Goal: Find contact information: Find contact information

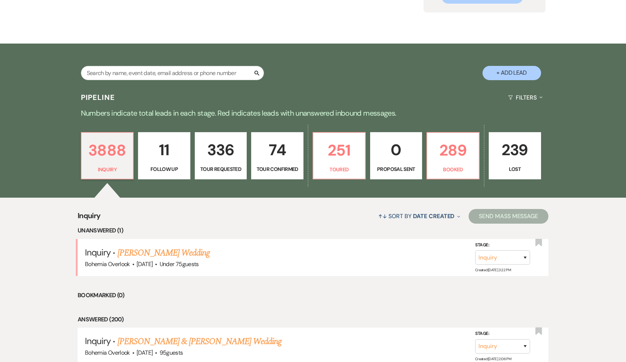
scroll to position [97, 0]
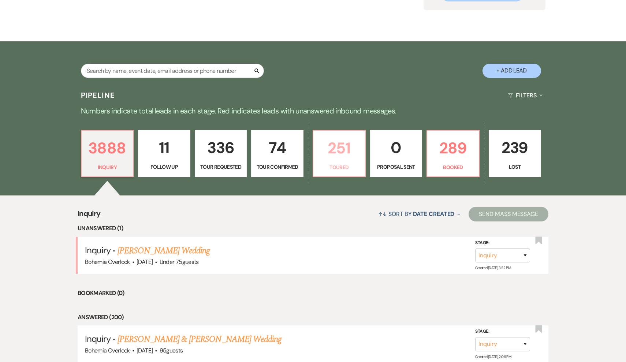
click at [345, 171] on p "Toured" at bounding box center [339, 167] width 43 height 8
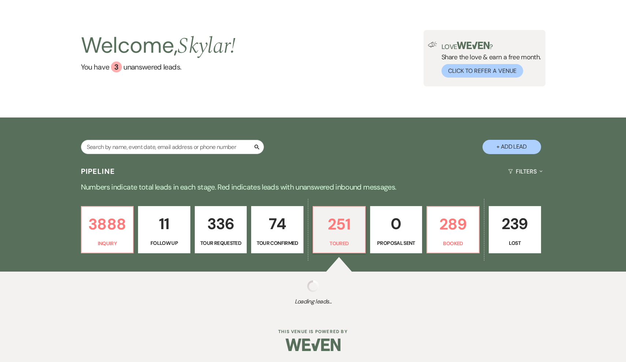
scroll to position [20, 0]
select select "5"
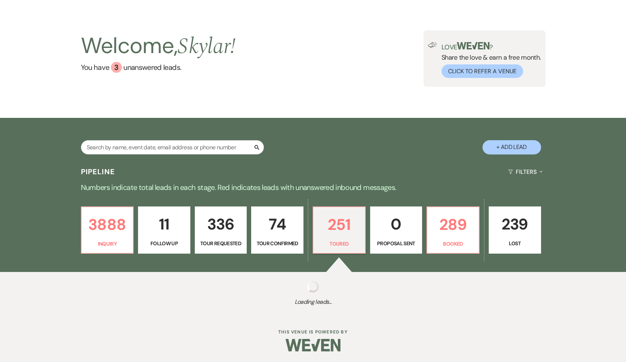
select select "5"
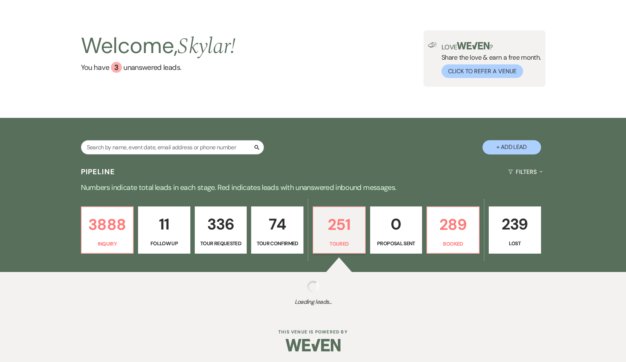
select select "5"
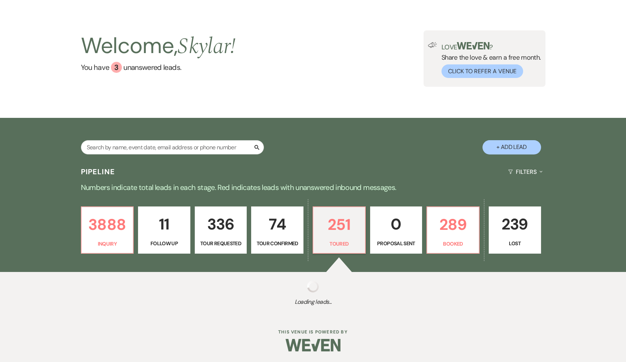
select select "5"
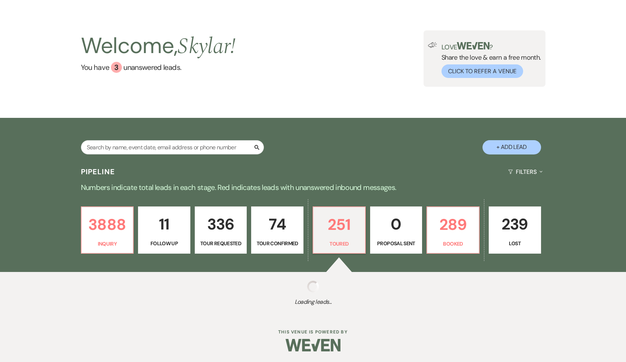
select select "5"
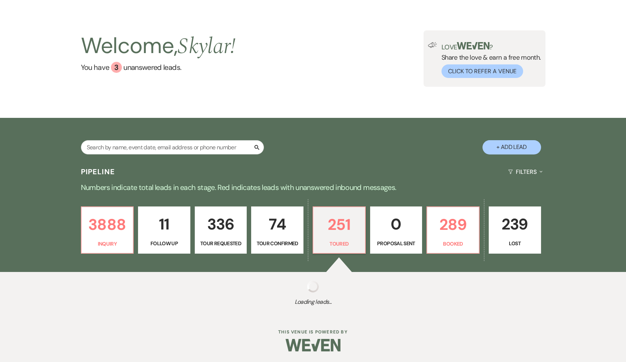
select select "5"
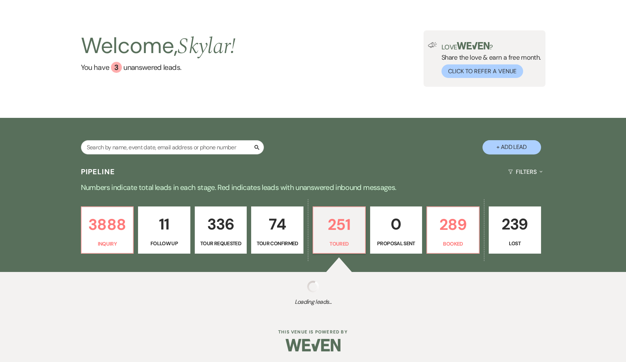
select select "5"
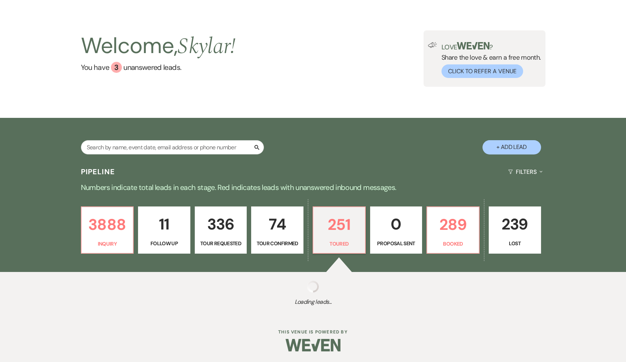
select select "5"
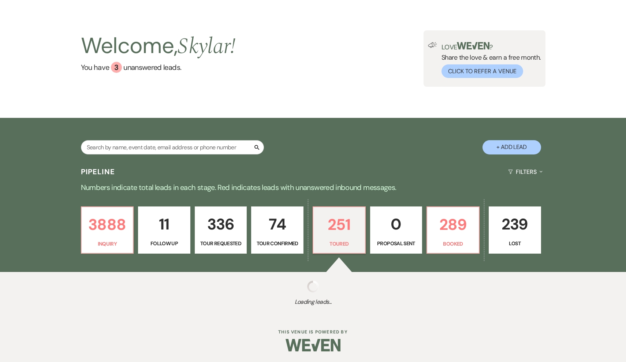
select select "5"
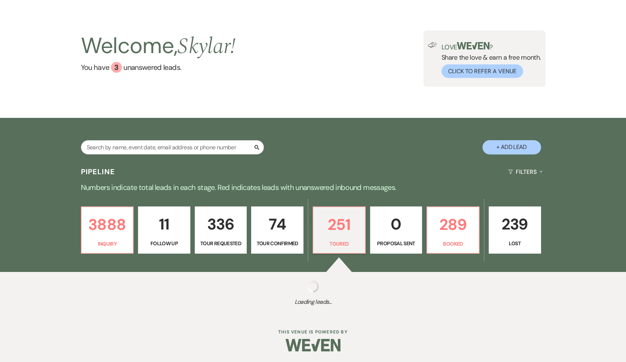
select select "5"
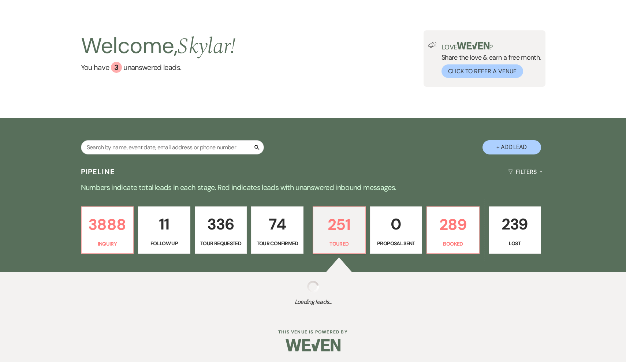
select select "5"
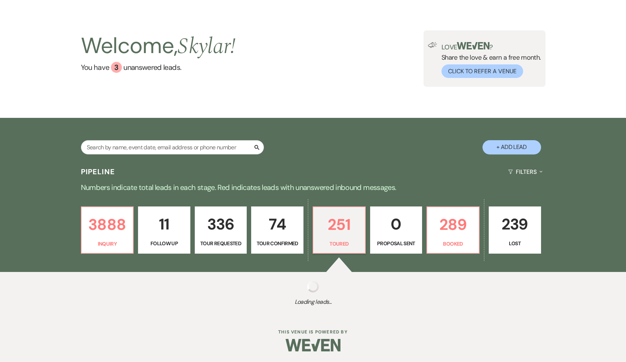
select select "5"
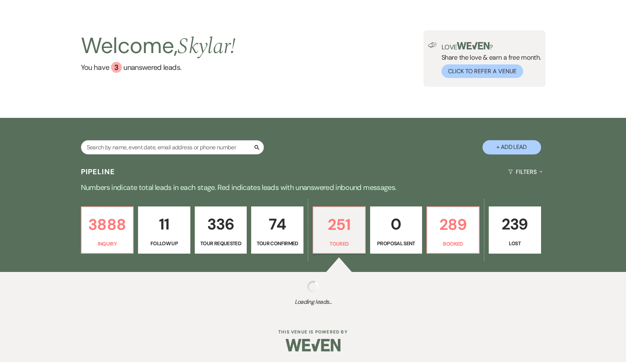
select select "5"
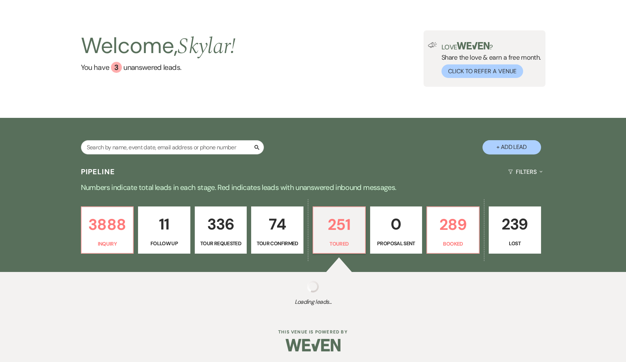
select select "5"
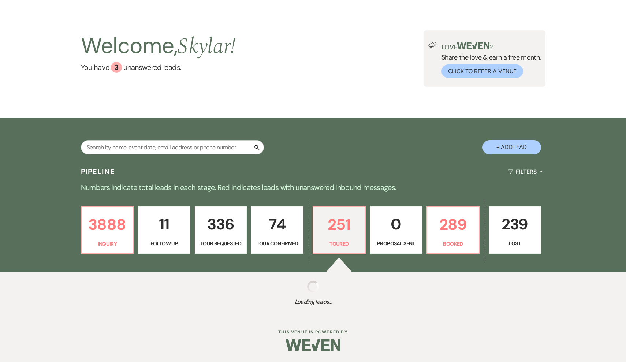
select select "5"
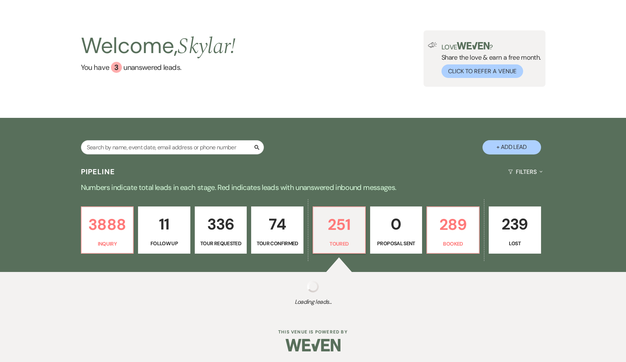
select select "5"
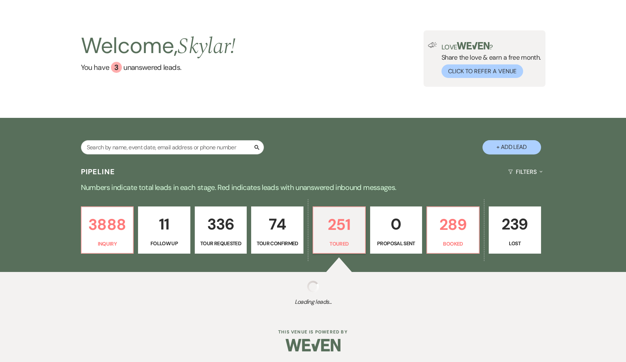
select select "5"
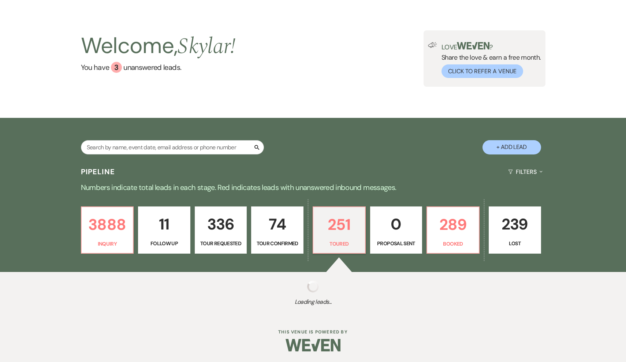
select select "5"
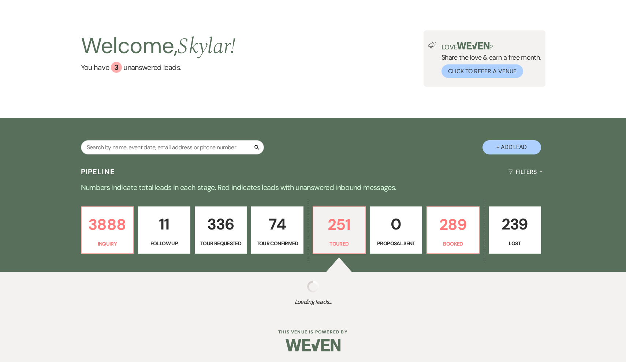
select select "5"
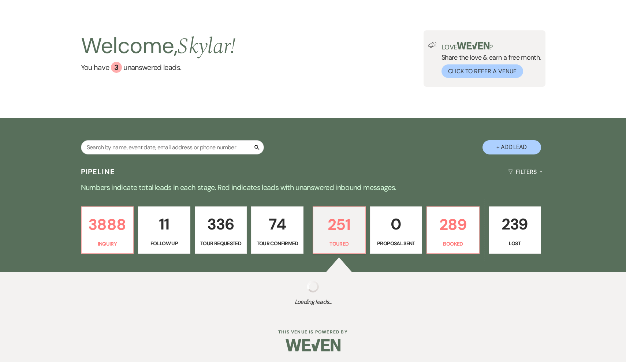
select select "5"
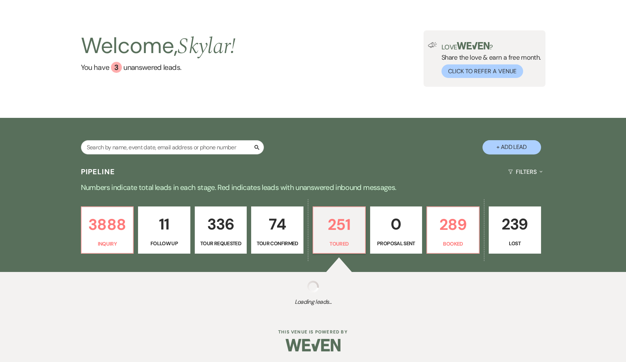
select select "5"
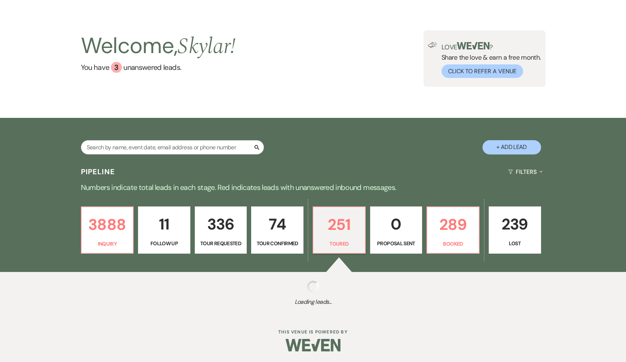
select select "5"
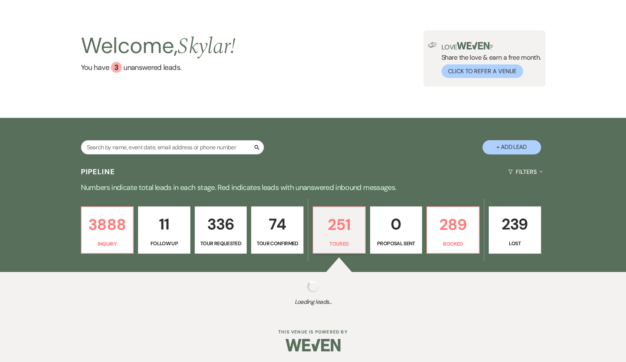
select select "5"
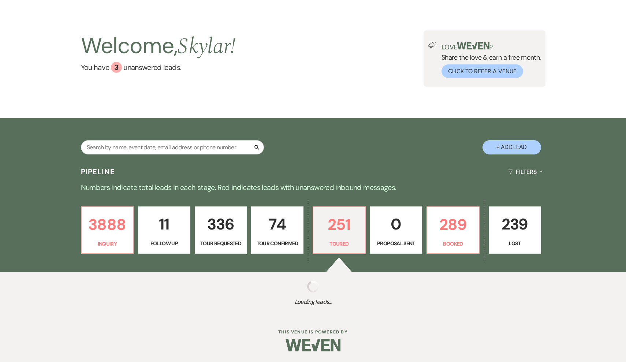
select select "5"
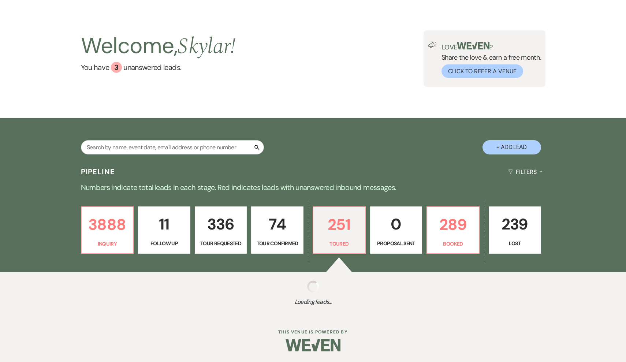
select select "5"
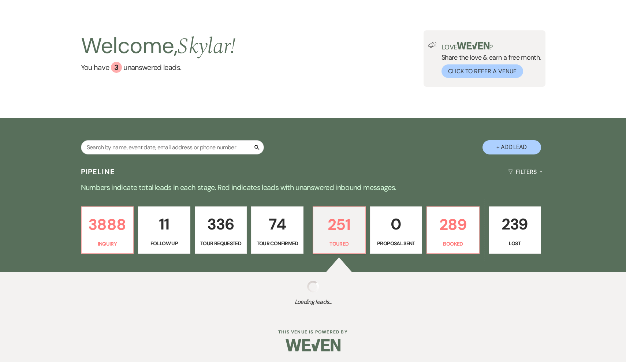
select select "5"
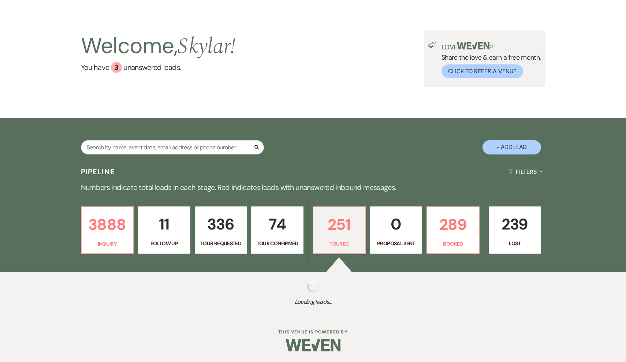
select select "5"
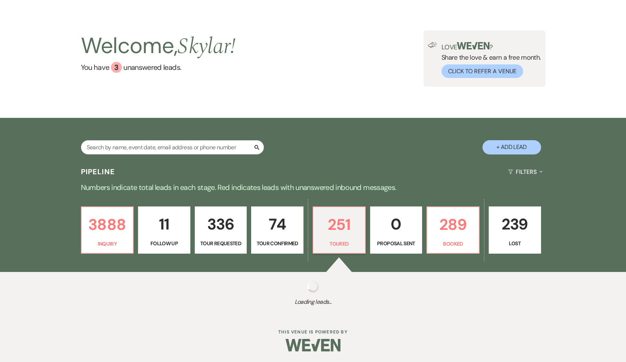
select select "5"
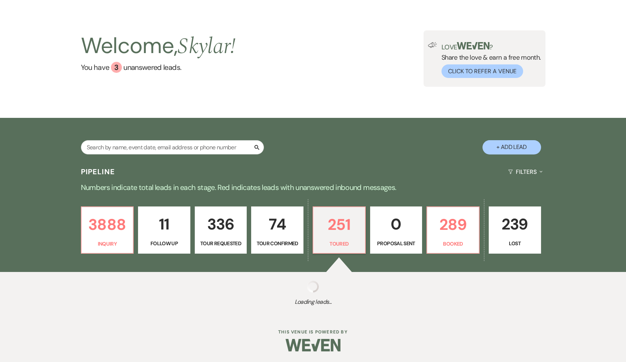
select select "5"
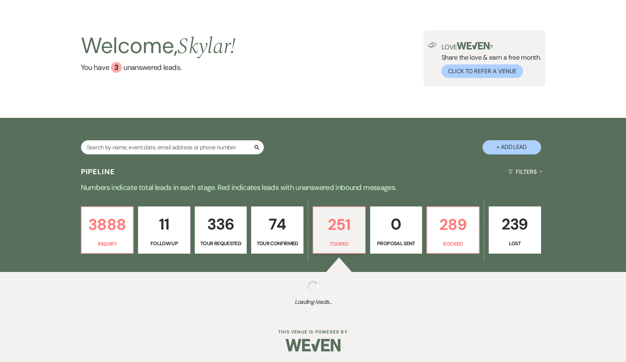
select select "5"
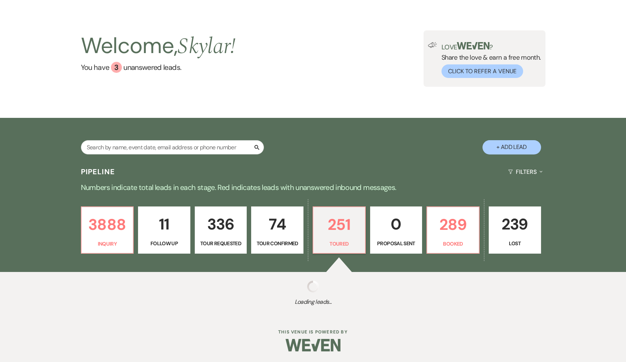
select select "5"
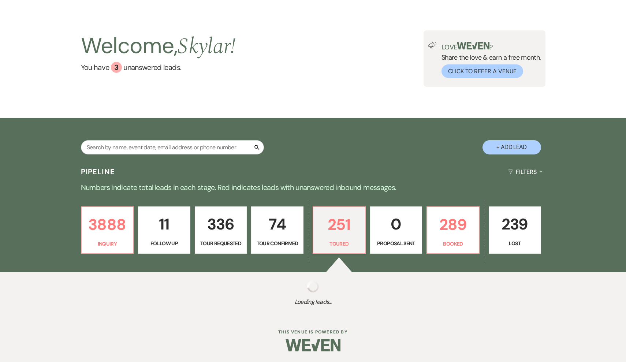
select select "5"
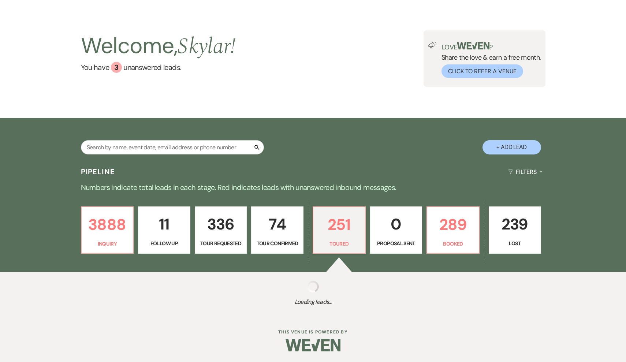
select select "5"
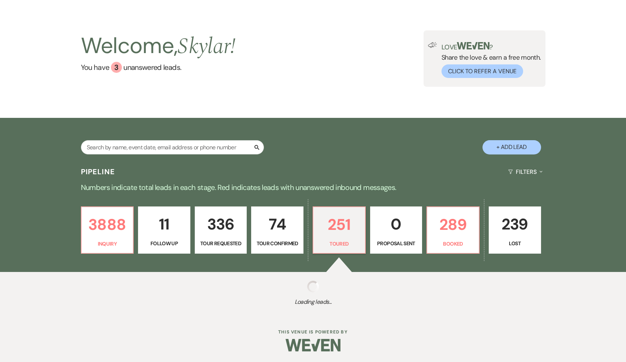
select select "5"
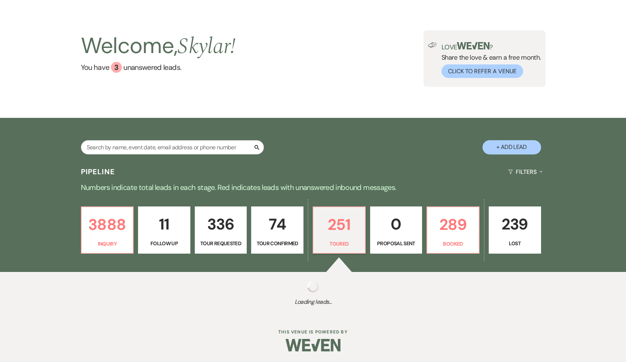
select select "5"
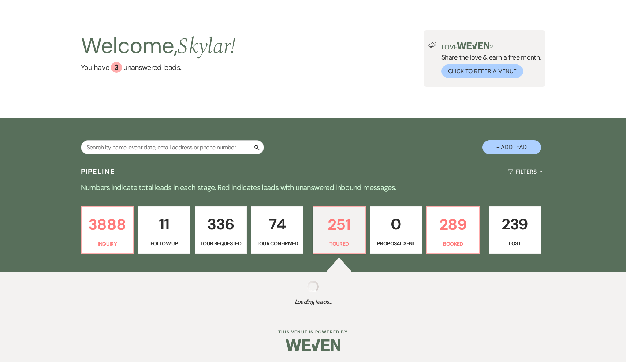
select select "5"
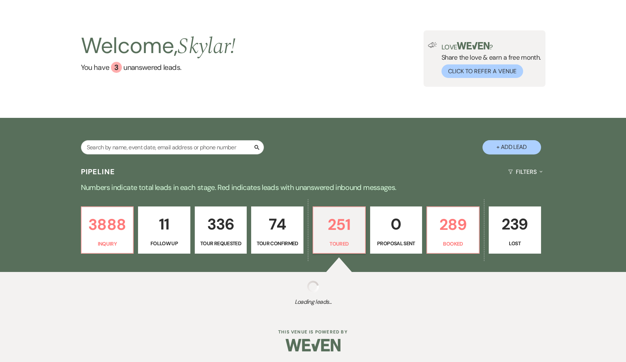
select select "5"
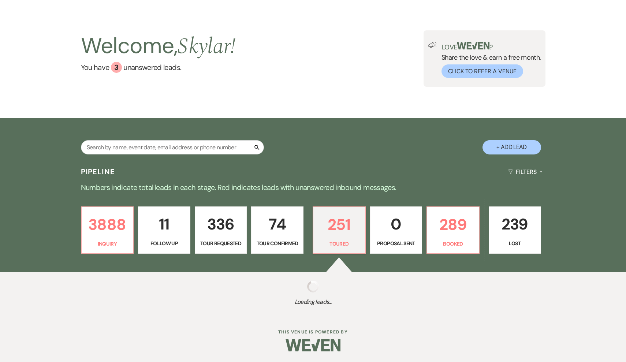
select select "5"
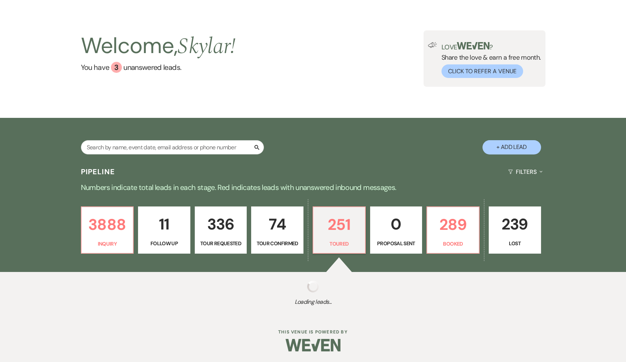
select select "5"
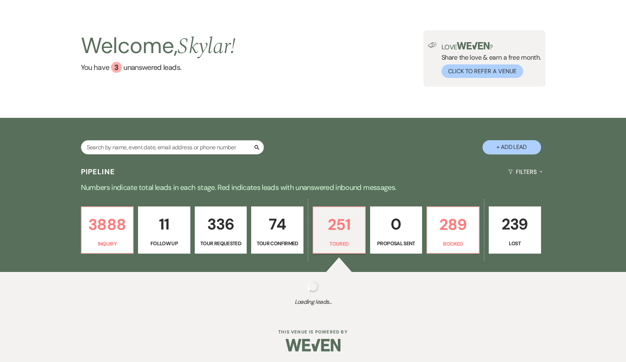
select select "5"
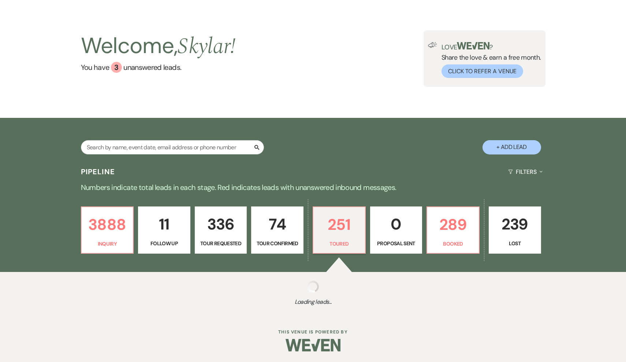
select select "5"
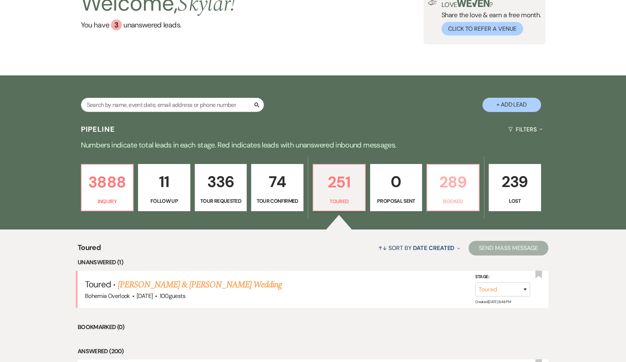
click at [439, 193] on p "289" at bounding box center [453, 182] width 43 height 25
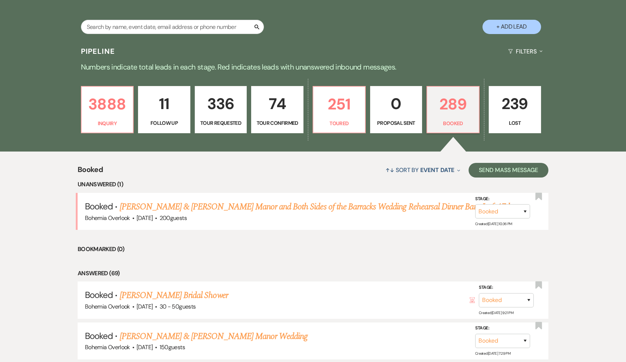
scroll to position [145, 0]
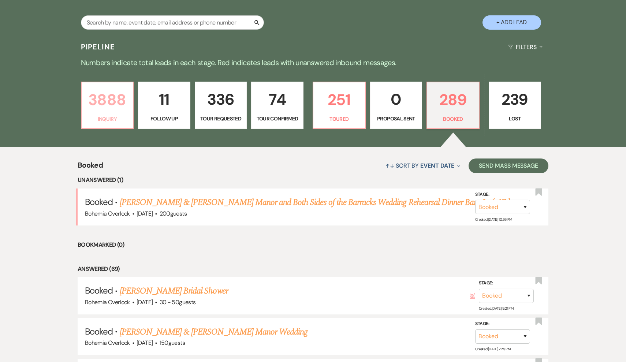
click at [111, 121] on p "Inquiry" at bounding box center [107, 119] width 43 height 8
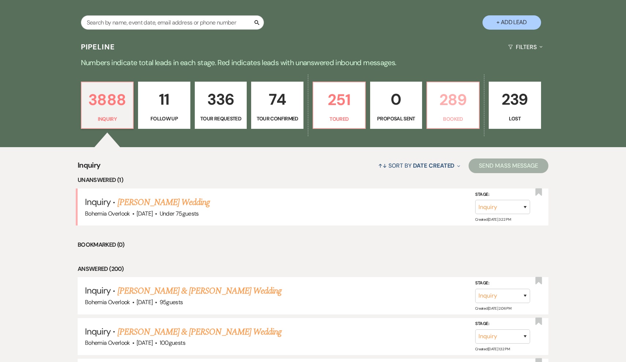
click at [454, 119] on p "Booked" at bounding box center [453, 119] width 43 height 8
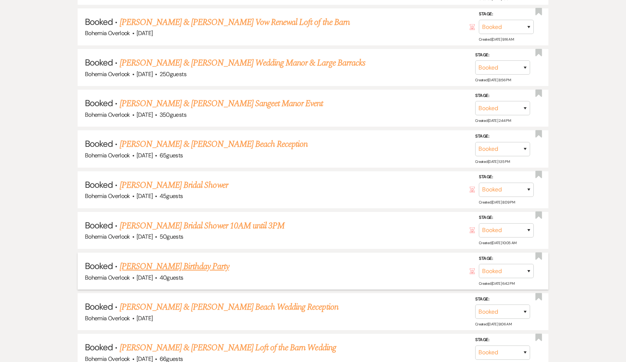
scroll to position [6601, 0]
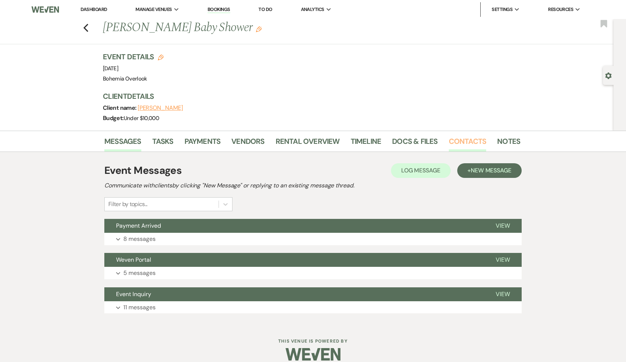
click at [456, 145] on link "Contacts" at bounding box center [468, 144] width 38 height 16
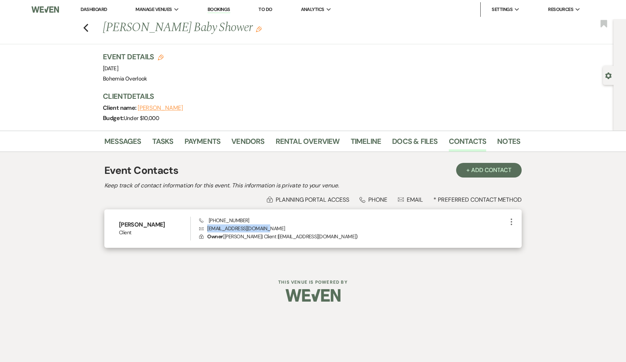
drag, startPoint x: 267, startPoint y: 228, endPoint x: 207, endPoint y: 227, distance: 60.8
click at [207, 227] on p "Envelope [EMAIL_ADDRESS][DOMAIN_NAME]" at bounding box center [353, 229] width 308 height 8
click at [223, 228] on p "Envelope [EMAIL_ADDRESS][DOMAIN_NAME]" at bounding box center [353, 229] width 308 height 8
drag, startPoint x: 267, startPoint y: 229, endPoint x: 206, endPoint y: 227, distance: 61.6
click at [206, 227] on p "Envelope [EMAIL_ADDRESS][DOMAIN_NAME]" at bounding box center [353, 229] width 308 height 8
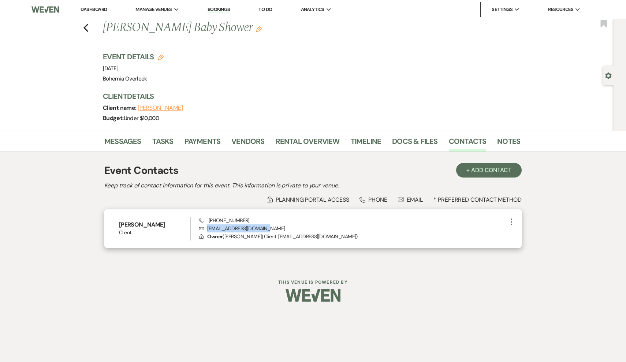
click at [213, 227] on p "Envelope [EMAIL_ADDRESS][DOMAIN_NAME]" at bounding box center [353, 229] width 308 height 8
drag, startPoint x: 209, startPoint y: 227, endPoint x: 272, endPoint y: 227, distance: 63.0
click at [272, 227] on p "Envelope [EMAIL_ADDRESS][DOMAIN_NAME]" at bounding box center [353, 229] width 308 height 8
drag, startPoint x: 272, startPoint y: 227, endPoint x: 212, endPoint y: 225, distance: 60.5
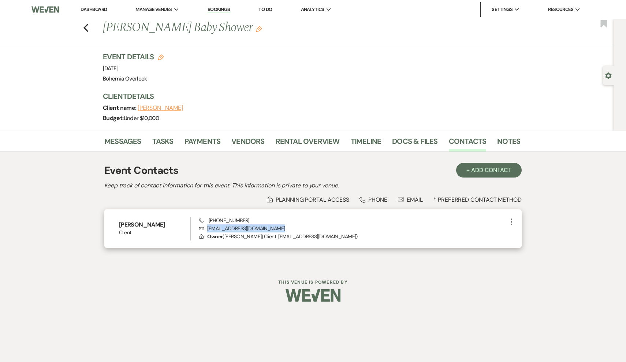
click at [212, 225] on p "Envelope [EMAIL_ADDRESS][DOMAIN_NAME]" at bounding box center [353, 229] width 308 height 8
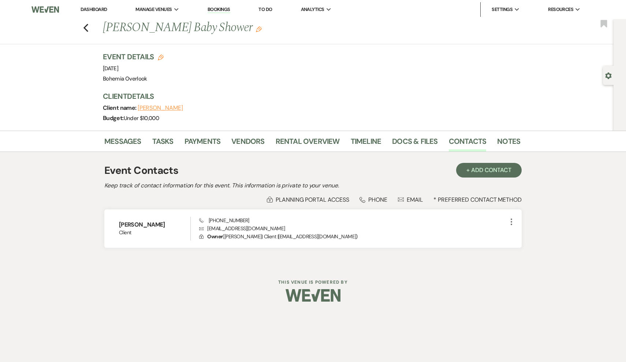
click at [89, 27] on div "Previous [PERSON_NAME] Baby Shower Edit Bookmark" at bounding box center [305, 31] width 618 height 25
click at [85, 26] on use "button" at bounding box center [86, 28] width 5 height 8
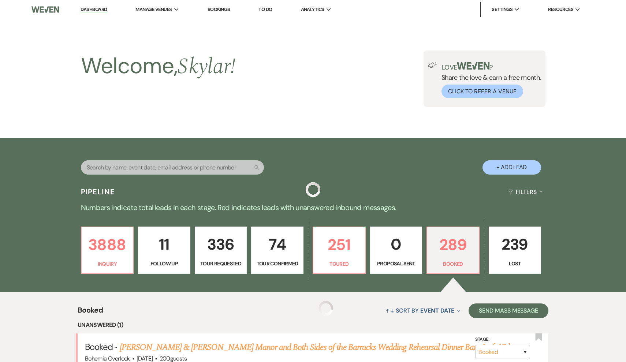
scroll to position [6579, 0]
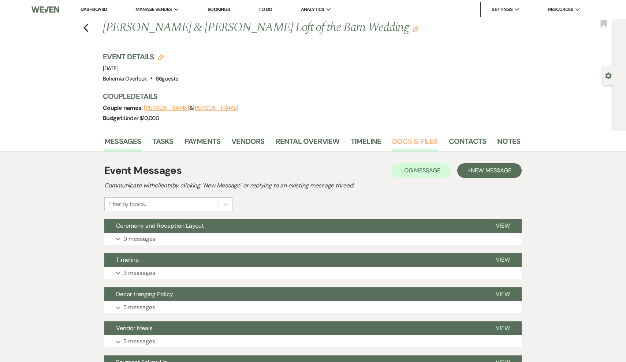
click at [408, 143] on link "Docs & Files" at bounding box center [414, 144] width 45 height 16
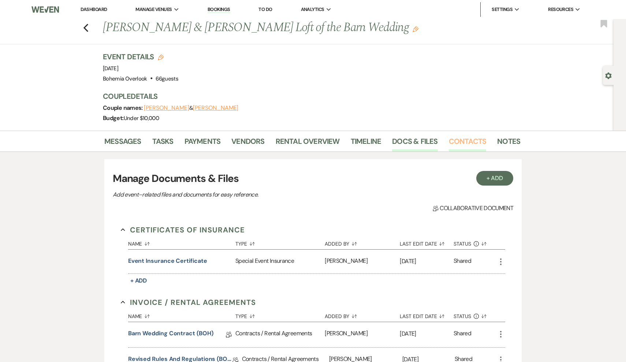
click at [459, 142] on link "Contacts" at bounding box center [468, 144] width 38 height 16
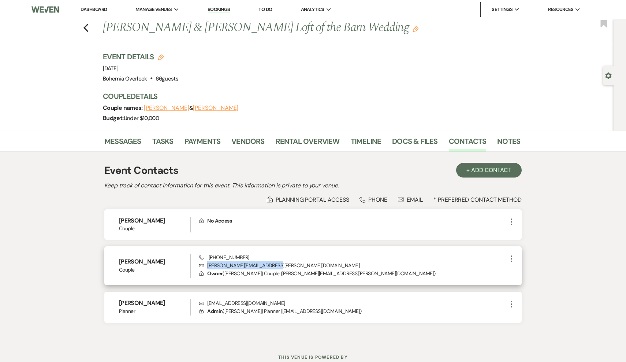
drag, startPoint x: 273, startPoint y: 265, endPoint x: 206, endPoint y: 265, distance: 66.7
click at [206, 265] on p "[PERSON_NAME] [PERSON_NAME][EMAIL_ADDRESS][PERSON_NAME][DOMAIN_NAME]" at bounding box center [353, 266] width 308 height 8
copy p "[PERSON_NAME][EMAIL_ADDRESS][PERSON_NAME][DOMAIN_NAME]"
click at [87, 27] on icon "Previous" at bounding box center [85, 27] width 5 height 9
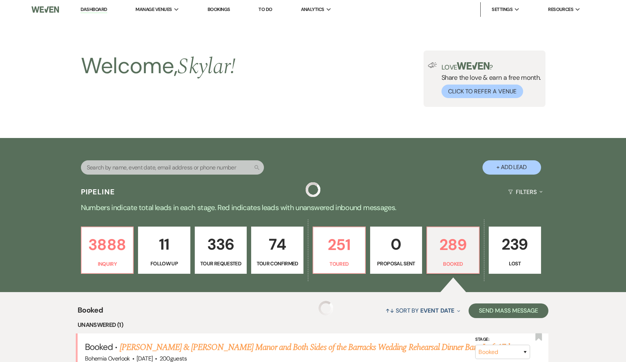
scroll to position [6579, 0]
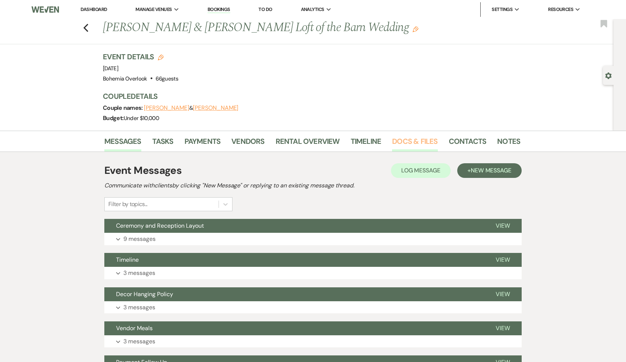
click at [411, 147] on link "Docs & Files" at bounding box center [414, 144] width 45 height 16
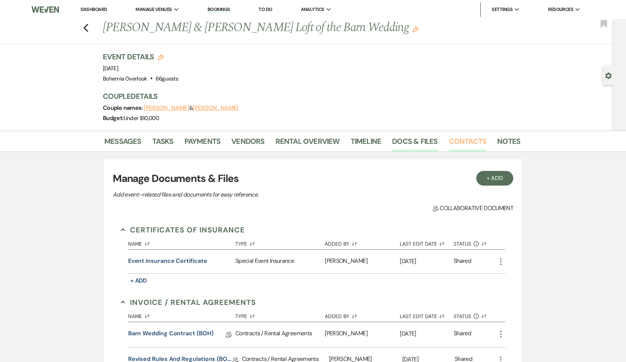
click at [456, 144] on link "Contacts" at bounding box center [468, 144] width 38 height 16
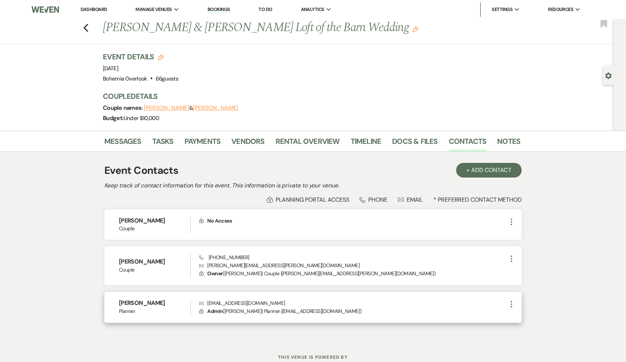
drag, startPoint x: 357, startPoint y: 311, endPoint x: 275, endPoint y: 311, distance: 81.3
click at [275, 311] on p "Lock Admin ( [PERSON_NAME] | Planner | [EMAIL_ADDRESS][DOMAIN_NAME] )" at bounding box center [353, 311] width 308 height 8
click at [288, 302] on p "Envelope [EMAIL_ADDRESS][DOMAIN_NAME]" at bounding box center [353, 303] width 308 height 8
drag, startPoint x: 291, startPoint y: 302, endPoint x: 206, endPoint y: 300, distance: 85.4
click at [206, 300] on p "Envelope [EMAIL_ADDRESS][DOMAIN_NAME]" at bounding box center [353, 303] width 308 height 8
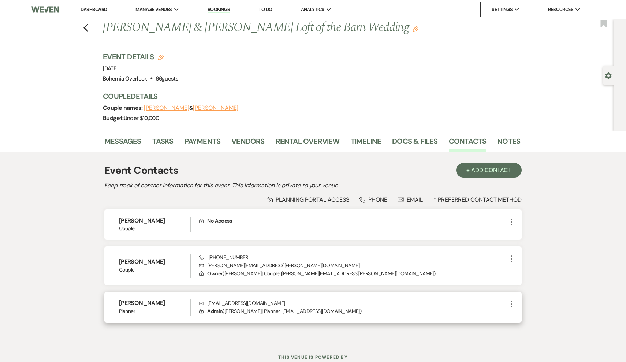
copy p "[EMAIL_ADDRESS][DOMAIN_NAME]"
click at [90, 23] on div "Previous [PERSON_NAME] & [PERSON_NAME] Loft of the Barn Wedding Edit Bookmark" at bounding box center [305, 31] width 618 height 25
click at [82, 32] on div "Previous [PERSON_NAME] & [PERSON_NAME] Loft of the Barn Wedding Edit Bookmark" at bounding box center [305, 31] width 618 height 25
click at [84, 30] on icon "Previous" at bounding box center [85, 27] width 5 height 9
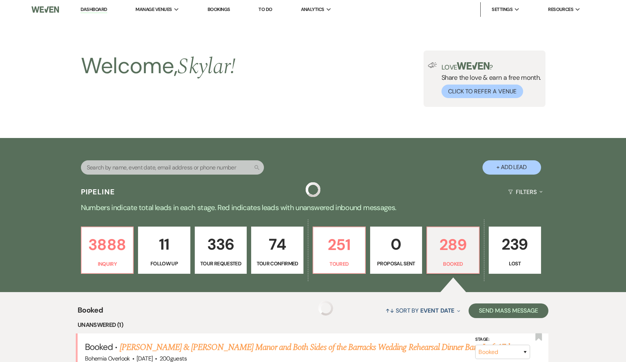
scroll to position [6579, 0]
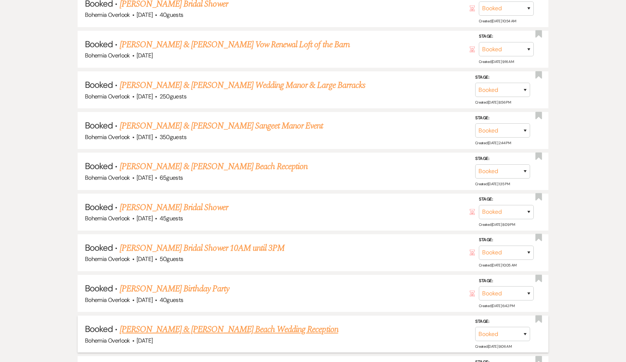
click at [266, 323] on link "[PERSON_NAME] & [PERSON_NAME] Beach Wedding Reception" at bounding box center [229, 329] width 219 height 13
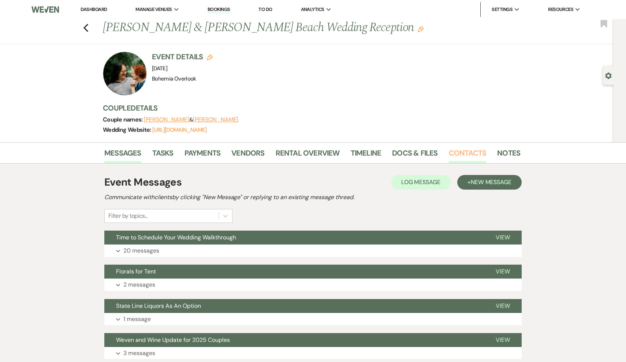
click at [461, 153] on link "Contacts" at bounding box center [468, 155] width 38 height 16
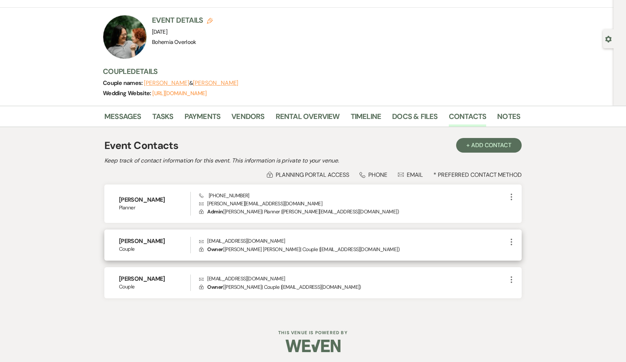
scroll to position [36, 0]
drag, startPoint x: 255, startPoint y: 241, endPoint x: 206, endPoint y: 240, distance: 49.1
click at [206, 240] on p "Envelope [EMAIL_ADDRESS][DOMAIN_NAME]" at bounding box center [353, 241] width 308 height 8
copy p "[EMAIL_ADDRESS][DOMAIN_NAME]"
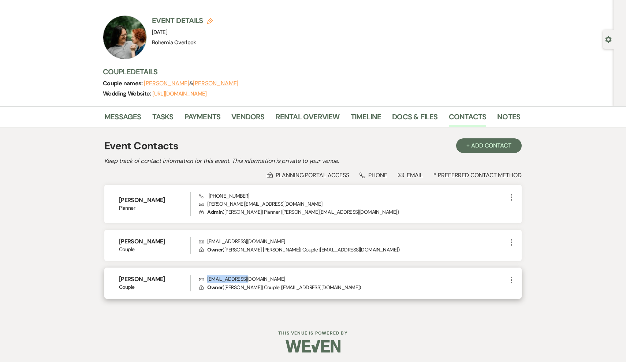
drag, startPoint x: 256, startPoint y: 280, endPoint x: 207, endPoint y: 280, distance: 49.8
click at [207, 280] on p "Envelope [EMAIL_ADDRESS][DOMAIN_NAME]" at bounding box center [353, 279] width 308 height 8
copy p "[EMAIL_ADDRESS][DOMAIN_NAME]"
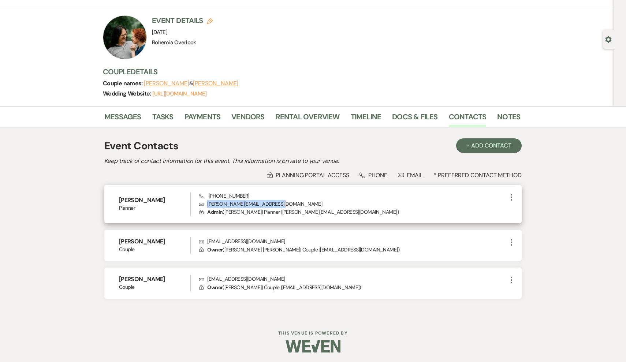
drag, startPoint x: 287, startPoint y: 202, endPoint x: 201, endPoint y: 205, distance: 86.1
click at [199, 205] on p "Envelope [PERSON_NAME][EMAIL_ADDRESS][DOMAIN_NAME]" at bounding box center [353, 204] width 308 height 8
copy p "[PERSON_NAME][EMAIL_ADDRESS][DOMAIN_NAME]"
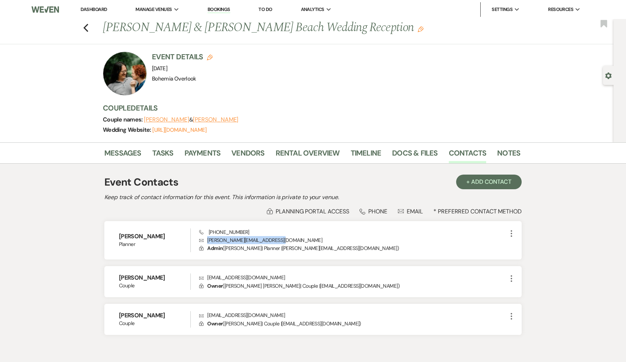
scroll to position [0, 0]
click at [88, 29] on icon "Previous" at bounding box center [85, 27] width 5 height 9
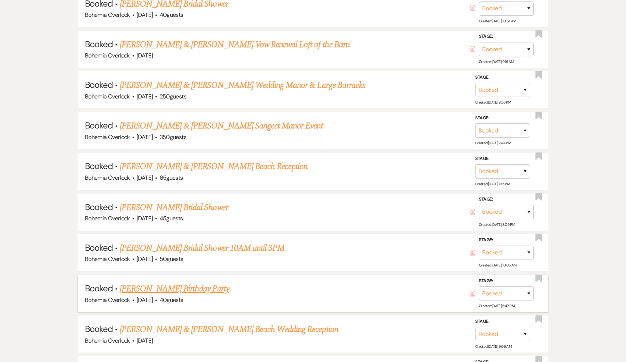
scroll to position [6570, 0]
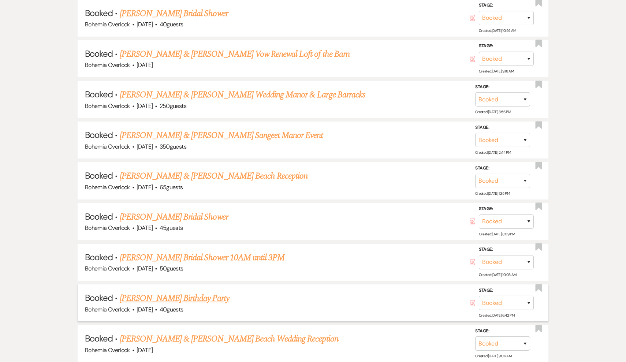
click at [215, 292] on link "[PERSON_NAME] Birthday Party" at bounding box center [175, 298] width 110 height 13
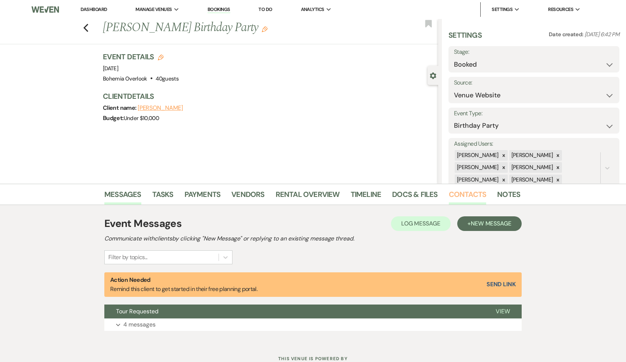
click at [469, 193] on link "Contacts" at bounding box center [468, 197] width 38 height 16
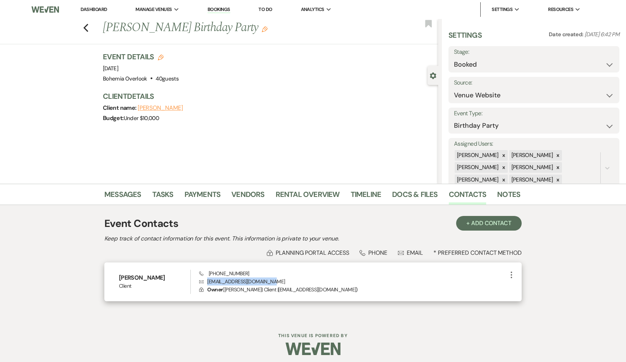
drag, startPoint x: 271, startPoint y: 280, endPoint x: 207, endPoint y: 281, distance: 64.5
click at [207, 281] on p "Envelope [EMAIL_ADDRESS][DOMAIN_NAME]" at bounding box center [353, 282] width 308 height 8
copy p "[EMAIL_ADDRESS][DOMAIN_NAME]"
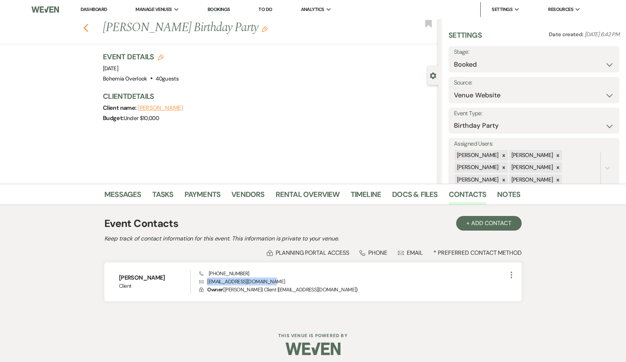
click at [85, 24] on icon "Previous" at bounding box center [85, 27] width 5 height 9
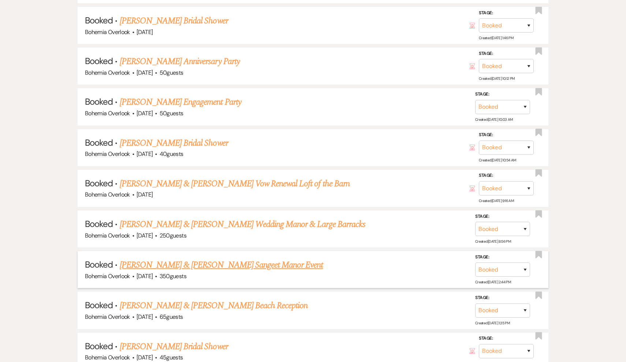
scroll to position [6446, 0]
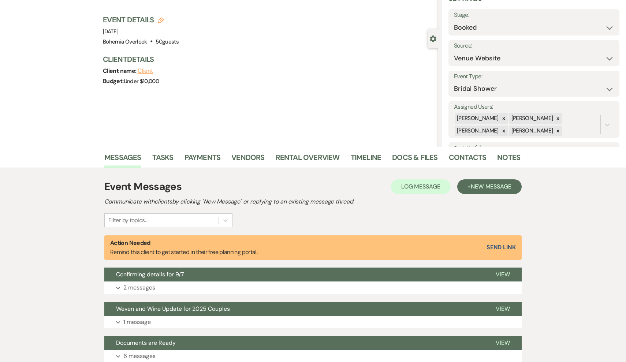
scroll to position [24, 0]
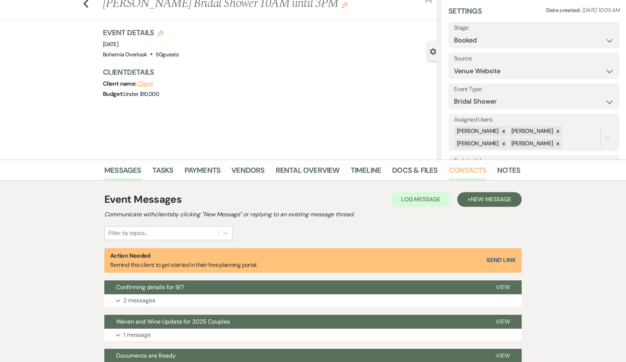
click at [467, 176] on link "Contacts" at bounding box center [468, 172] width 38 height 16
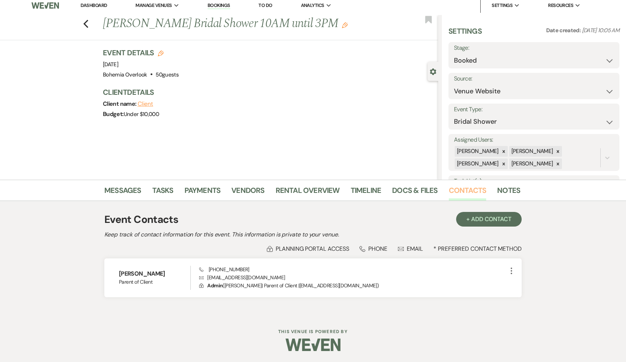
scroll to position [3, 0]
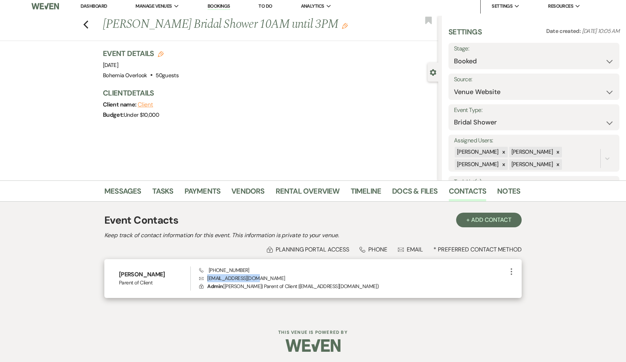
drag, startPoint x: 257, startPoint y: 276, endPoint x: 208, endPoint y: 278, distance: 49.1
click at [208, 278] on p "Envelope [EMAIL_ADDRESS][DOMAIN_NAME]" at bounding box center [353, 278] width 308 height 8
copy p "[EMAIL_ADDRESS][DOMAIN_NAME]"
click at [88, 27] on icon "Previous" at bounding box center [85, 24] width 5 height 9
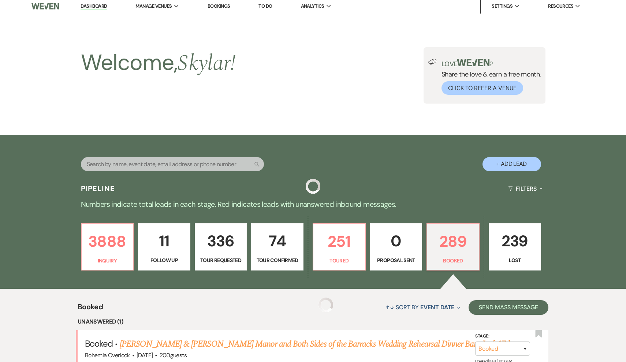
scroll to position [6446, 0]
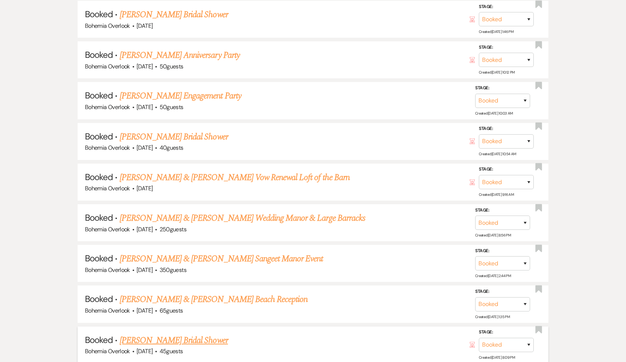
click at [208, 334] on link "[PERSON_NAME] Bridal Shower" at bounding box center [174, 340] width 108 height 13
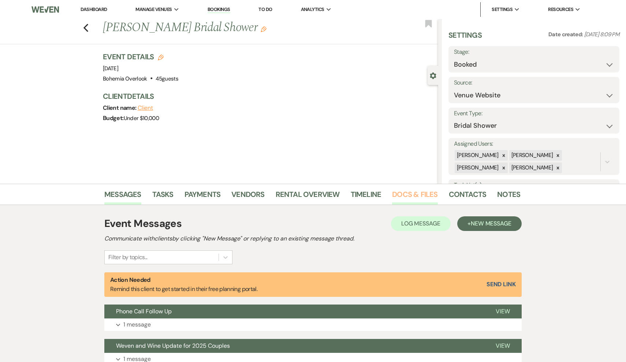
click at [400, 201] on link "Docs & Files" at bounding box center [414, 197] width 45 height 16
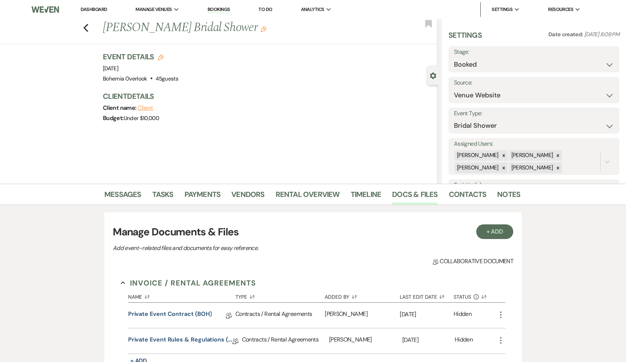
click at [445, 193] on li "Docs & Files" at bounding box center [420, 196] width 56 height 18
click at [457, 197] on link "Contacts" at bounding box center [468, 197] width 38 height 16
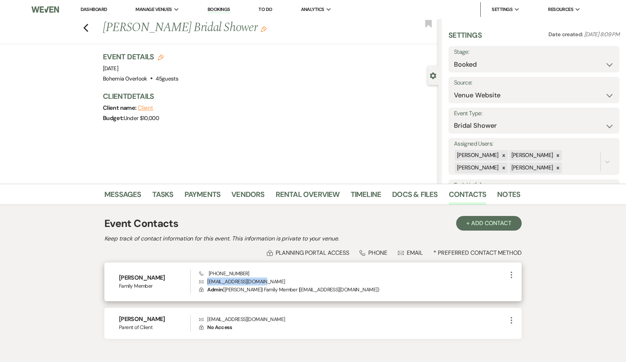
drag, startPoint x: 267, startPoint y: 281, endPoint x: 206, endPoint y: 282, distance: 61.2
click at [206, 282] on p "Envelope [EMAIL_ADDRESS][DOMAIN_NAME]" at bounding box center [353, 282] width 308 height 8
copy p "[EMAIL_ADDRESS][DOMAIN_NAME]"
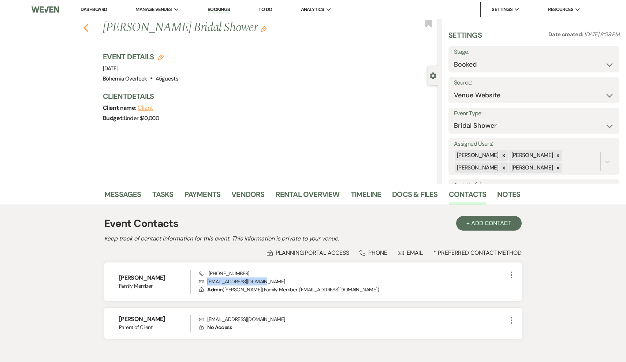
click at [85, 27] on use "button" at bounding box center [86, 28] width 5 height 8
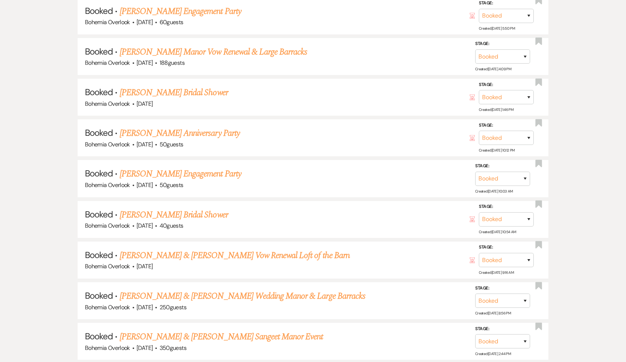
scroll to position [6361, 0]
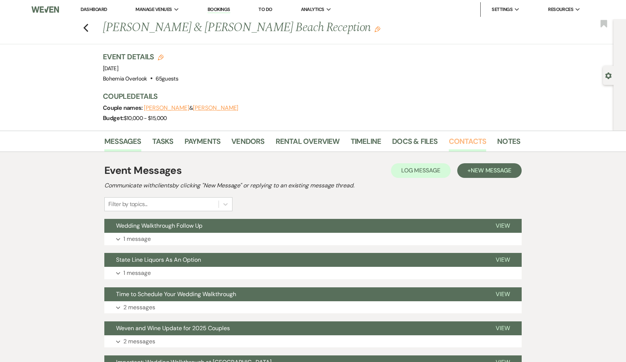
click at [469, 144] on link "Contacts" at bounding box center [468, 144] width 38 height 16
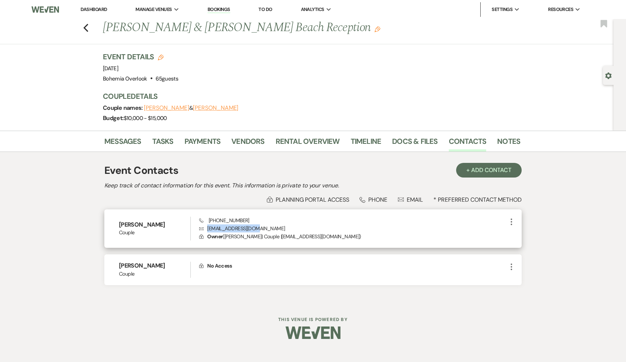
drag, startPoint x: 256, startPoint y: 229, endPoint x: 208, endPoint y: 229, distance: 48.4
click at [208, 229] on p "Envelope [EMAIL_ADDRESS][DOMAIN_NAME]" at bounding box center [353, 229] width 308 height 8
copy p "[EMAIL_ADDRESS][DOMAIN_NAME]"
click at [84, 28] on use "button" at bounding box center [86, 28] width 5 height 8
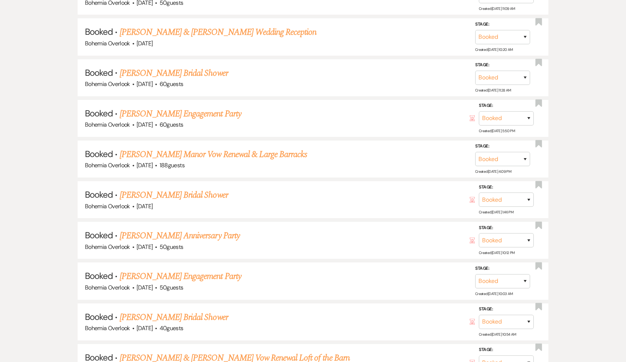
scroll to position [6247, 0]
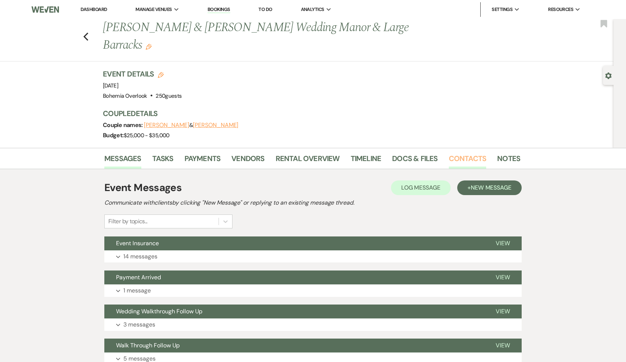
click at [466, 164] on link "Contacts" at bounding box center [468, 161] width 38 height 16
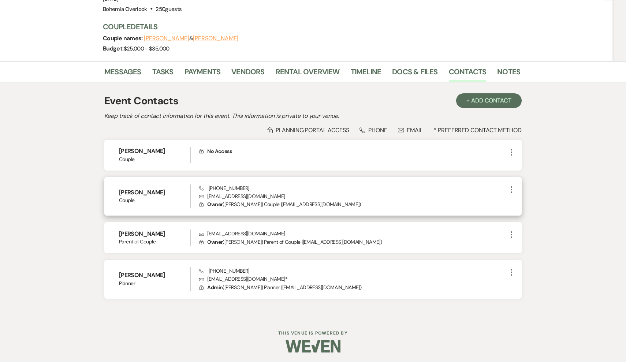
scroll to position [86, 0]
drag, startPoint x: 284, startPoint y: 196, endPoint x: 208, endPoint y: 196, distance: 75.5
click at [208, 196] on p "Envelope [EMAIL_ADDRESS][DOMAIN_NAME]" at bounding box center [353, 197] width 308 height 8
click at [207, 195] on p "Envelope [EMAIL_ADDRESS][DOMAIN_NAME]" at bounding box center [353, 197] width 308 height 8
drag, startPoint x: 284, startPoint y: 194, endPoint x: 206, endPoint y: 194, distance: 77.7
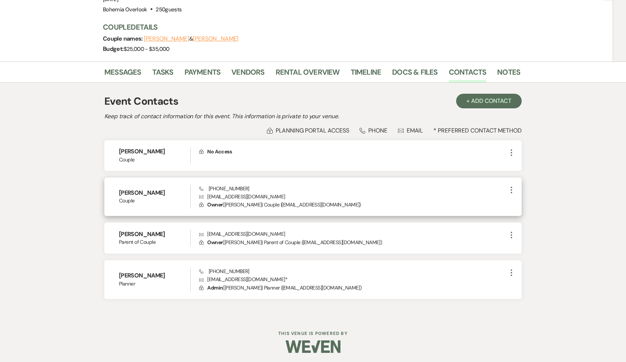
click at [206, 194] on p "Envelope [EMAIL_ADDRESS][DOMAIN_NAME]" at bounding box center [353, 197] width 308 height 8
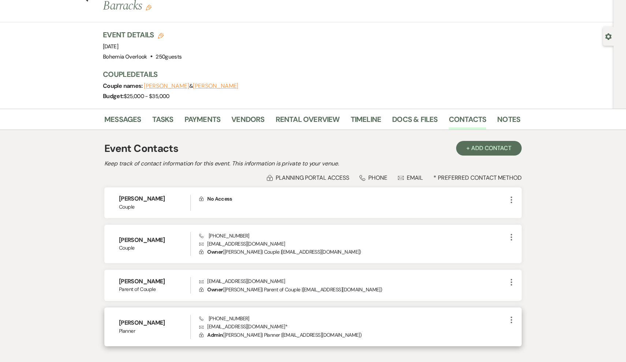
scroll to position [45, 0]
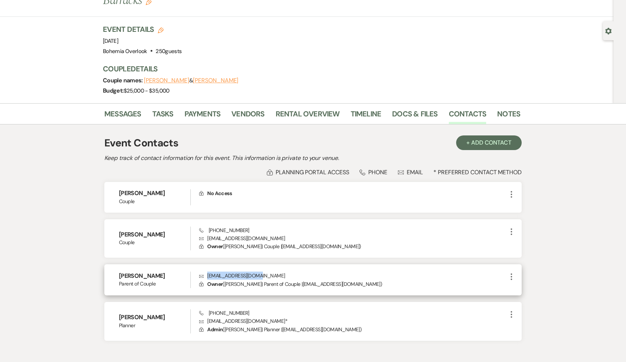
drag, startPoint x: 273, startPoint y: 277, endPoint x: 208, endPoint y: 273, distance: 65.3
click at [208, 273] on p "Envelope [EMAIL_ADDRESS][DOMAIN_NAME]" at bounding box center [353, 276] width 308 height 8
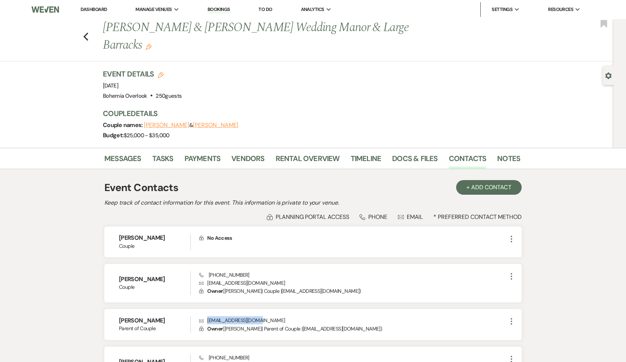
scroll to position [0, 0]
click at [81, 34] on div "Previous [PERSON_NAME] & [PERSON_NAME] Wedding Manor & Large Barracks Edit Book…" at bounding box center [305, 40] width 618 height 42
click at [88, 35] on icon "Previous" at bounding box center [85, 36] width 5 height 9
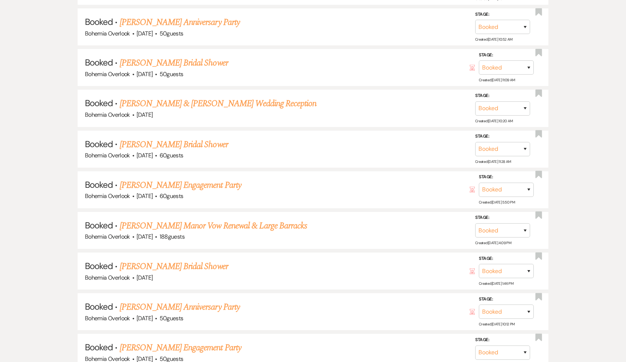
scroll to position [6192, 0]
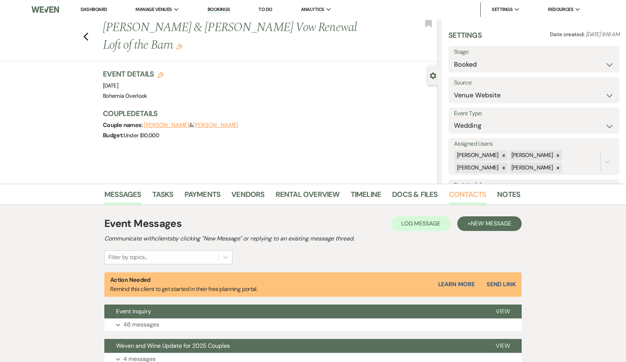
click at [453, 201] on link "Contacts" at bounding box center [468, 197] width 38 height 16
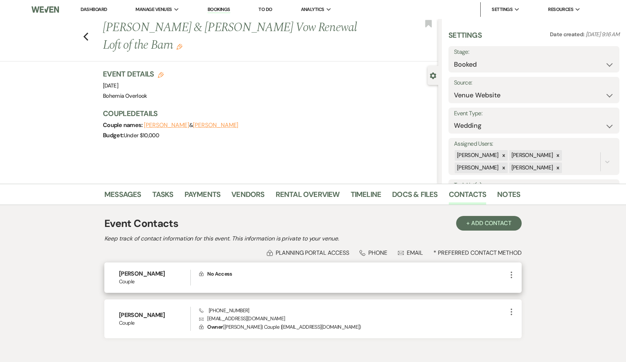
scroll to position [31, 0]
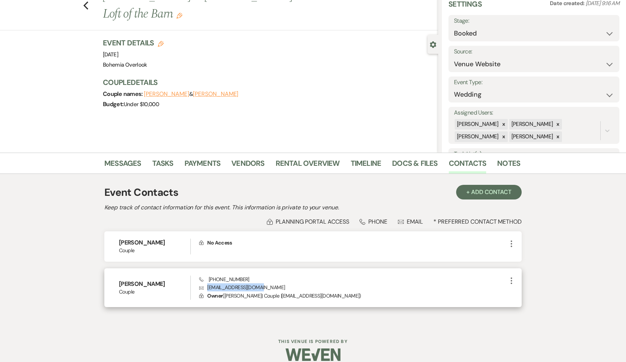
drag, startPoint x: 265, startPoint y: 286, endPoint x: 207, endPoint y: 285, distance: 57.5
click at [207, 285] on p "Envelope [EMAIL_ADDRESS][DOMAIN_NAME]" at bounding box center [353, 288] width 308 height 8
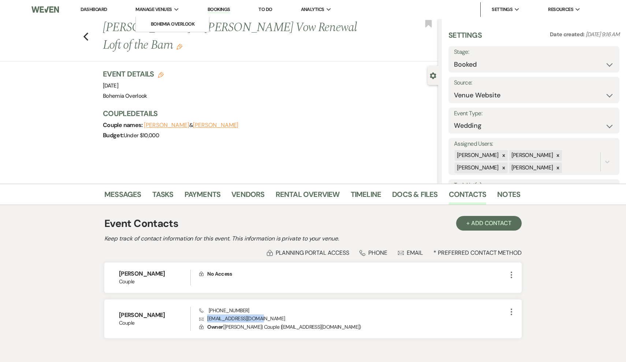
scroll to position [0, 0]
click at [82, 33] on div "Previous [PERSON_NAME] & [PERSON_NAME] Vow Renewal Loft of the Barn Edit Bookma…" at bounding box center [217, 40] width 442 height 42
click at [84, 35] on icon "Previous" at bounding box center [85, 36] width 5 height 9
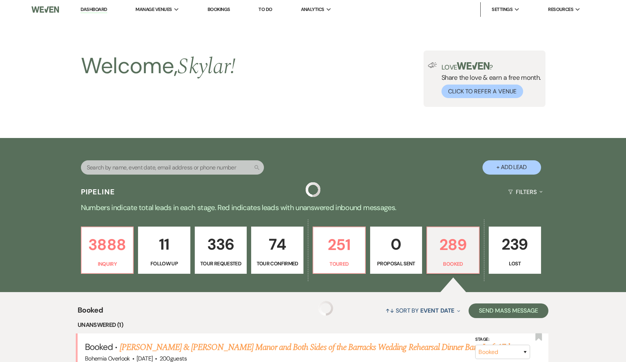
scroll to position [6192, 0]
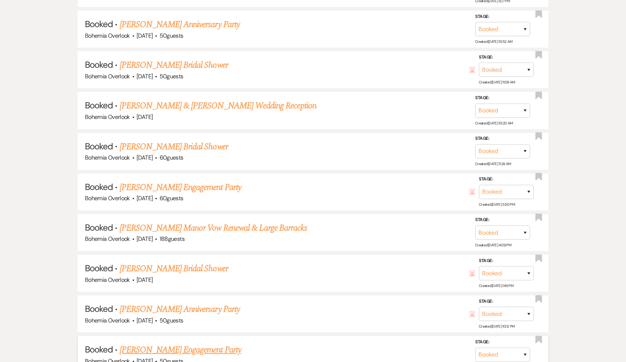
click at [209, 344] on link "[PERSON_NAME] Engagement Party" at bounding box center [181, 350] width 122 height 13
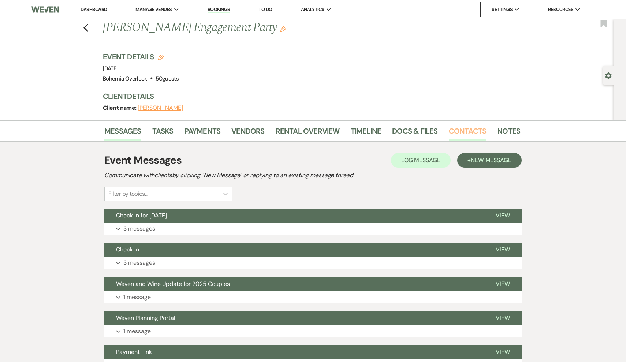
click at [463, 133] on link "Contacts" at bounding box center [468, 133] width 38 height 16
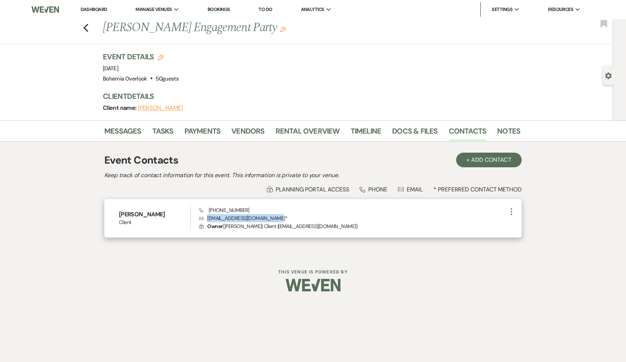
drag, startPoint x: 270, startPoint y: 218, endPoint x: 208, endPoint y: 217, distance: 62.3
click at [208, 217] on p "Envelope [EMAIL_ADDRESS][DOMAIN_NAME] *" at bounding box center [353, 218] width 308 height 8
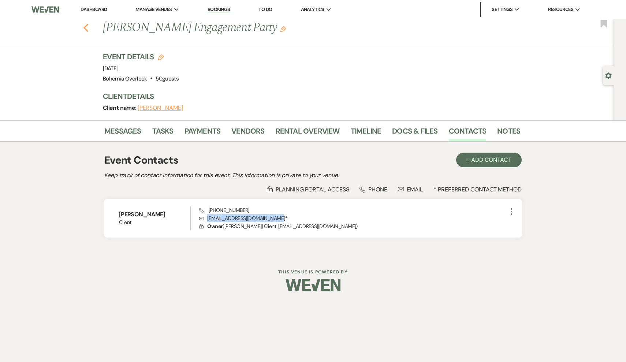
click at [88, 24] on icon "Previous" at bounding box center [85, 27] width 5 height 9
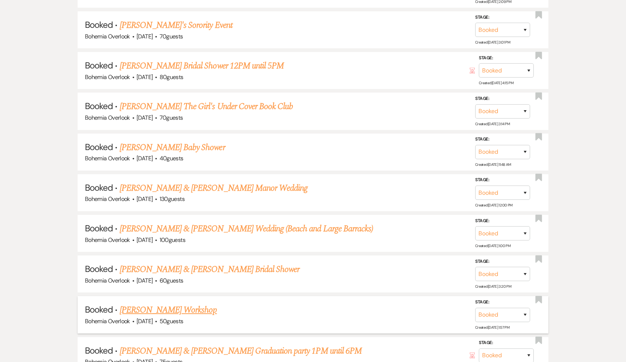
scroll to position [5780, 0]
